Goal: Information Seeking & Learning: Find specific fact

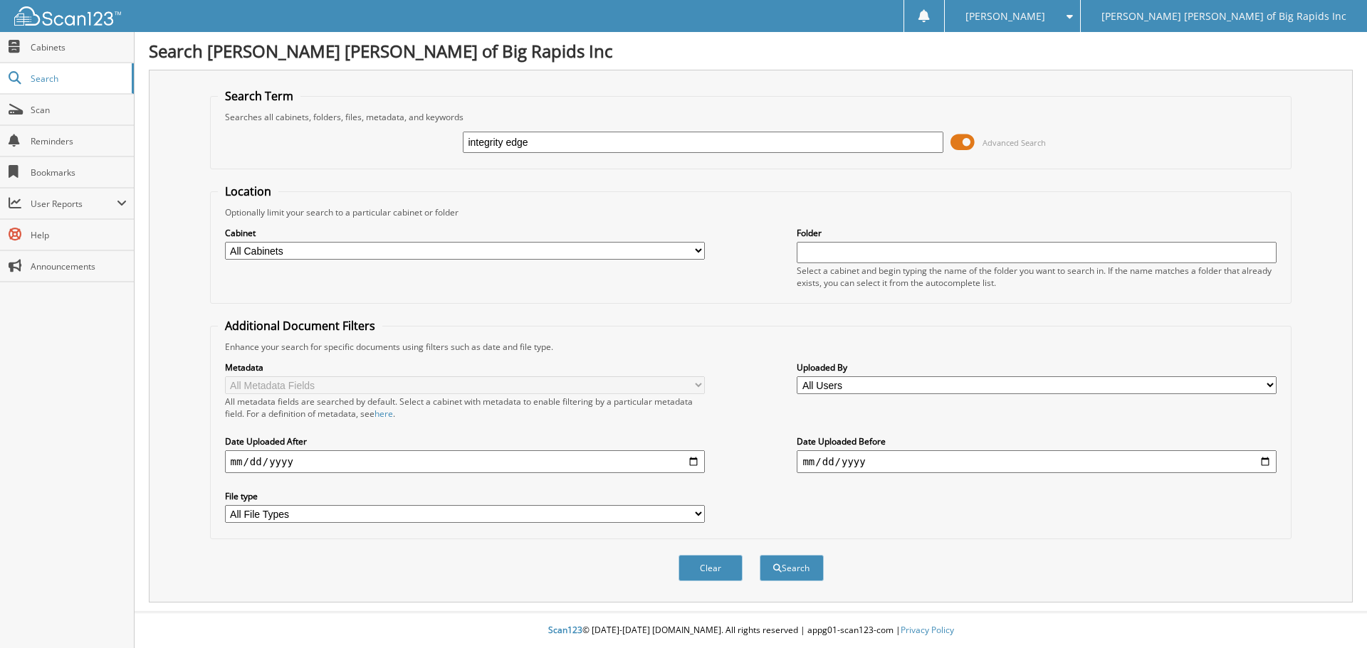
type input "integrity edge"
click at [760, 555] on button "Search" at bounding box center [792, 568] width 64 height 26
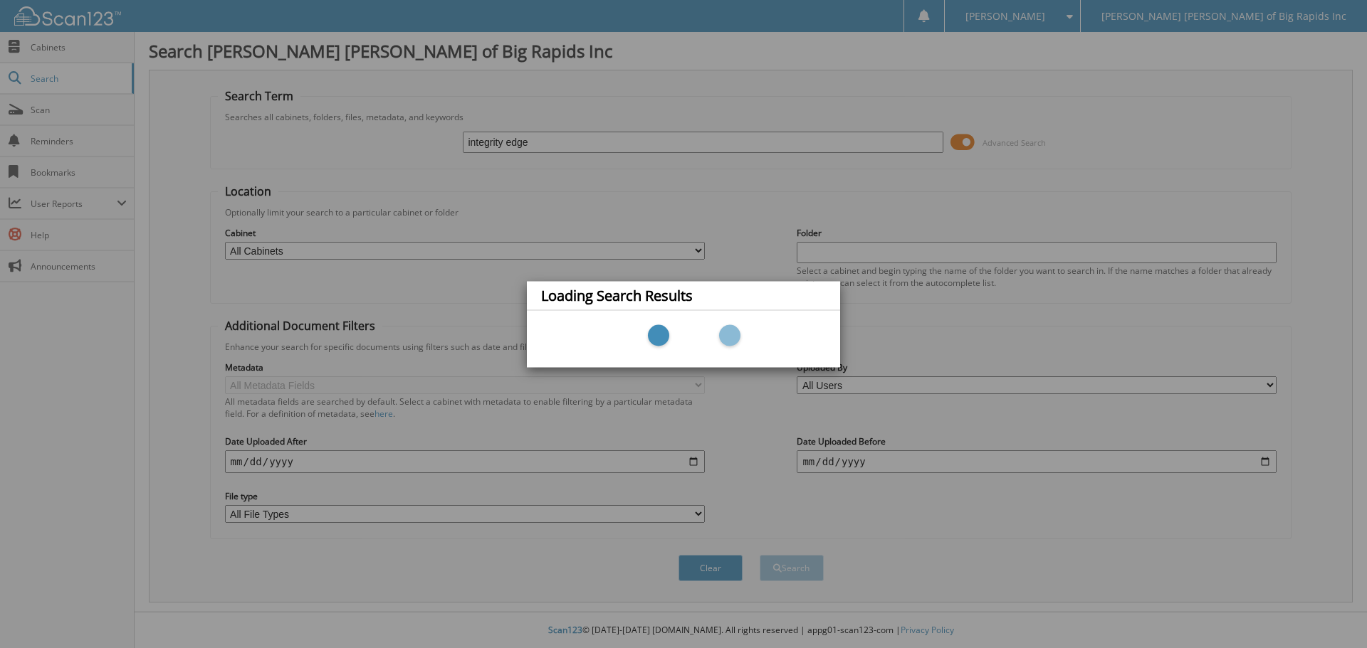
click at [564, 209] on div "Loading Search Results" at bounding box center [683, 324] width 1367 height 648
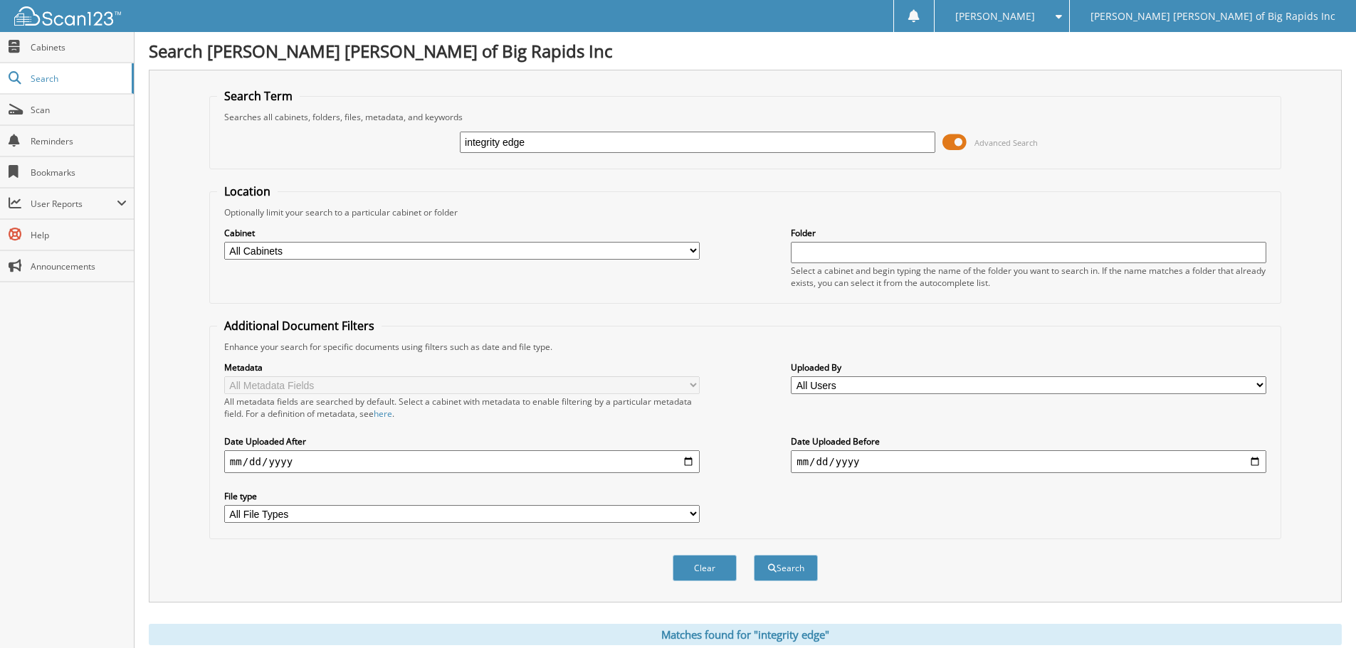
click at [463, 145] on input "integrity edge" at bounding box center [698, 142] width 476 height 21
type input "aug integrity edge"
click at [754, 555] on button "Search" at bounding box center [786, 568] width 64 height 26
